Goal: Information Seeking & Learning: Learn about a topic

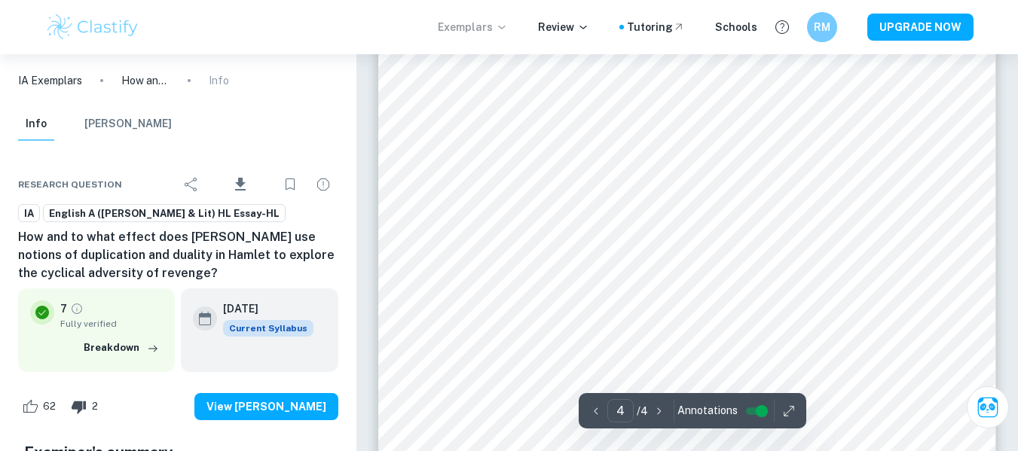
scroll to position [3019, 0]
type input "1"
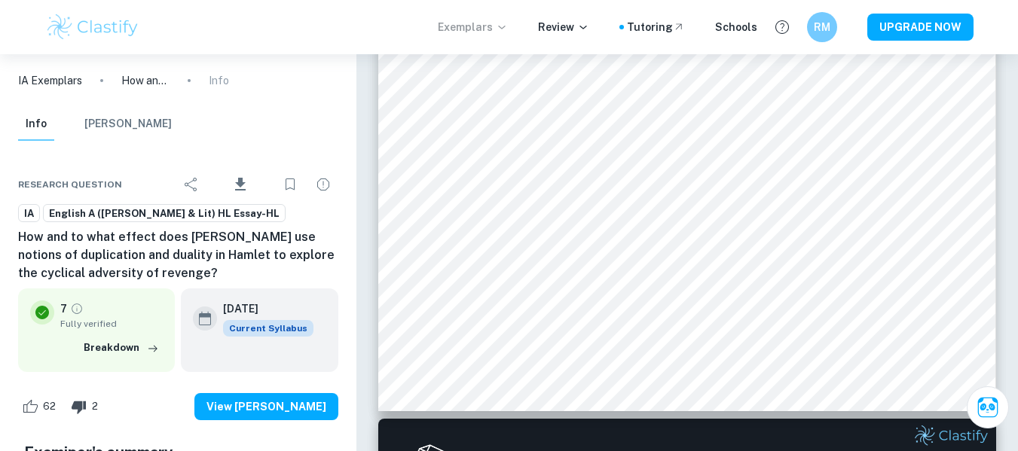
scroll to position [457, 0]
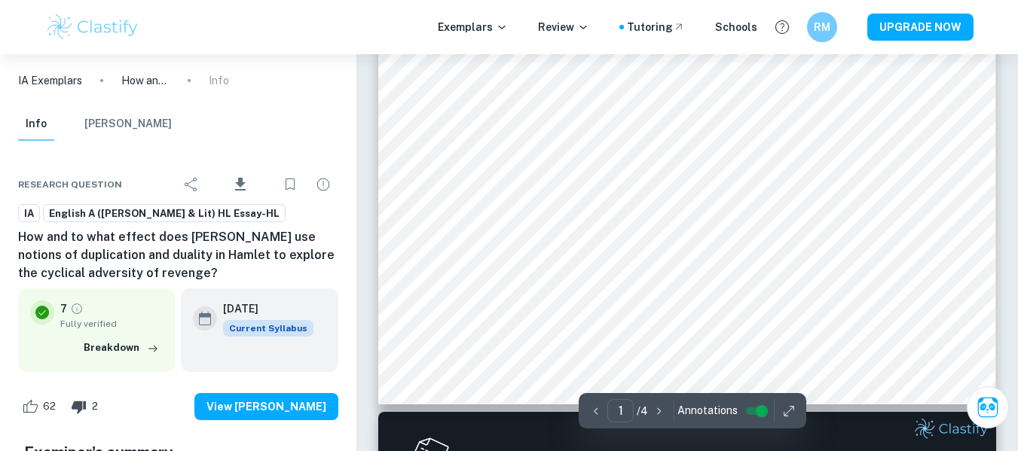
scroll to position [464, 0]
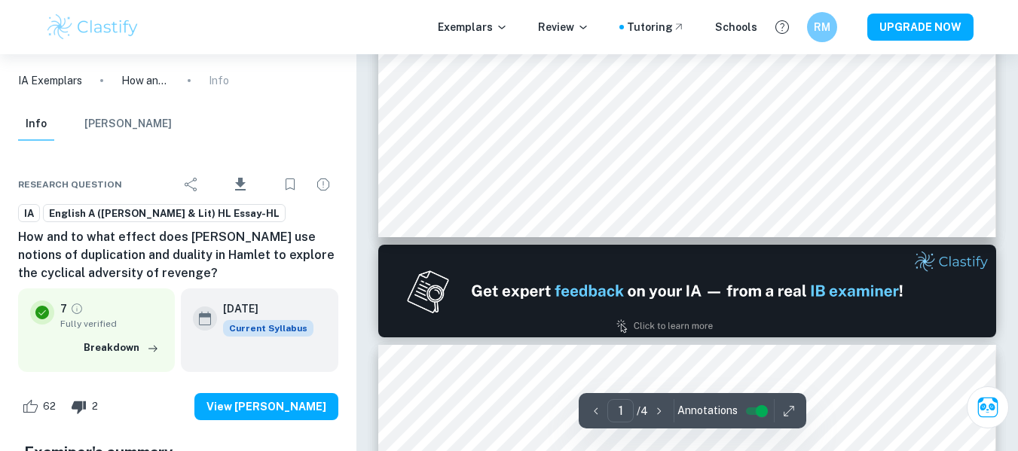
type input "2"
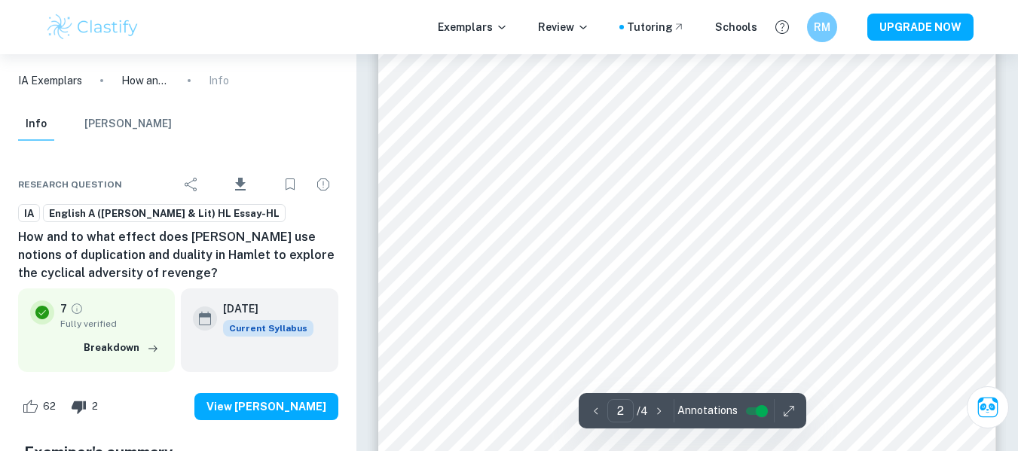
scroll to position [961, 0]
